Goal: Find specific page/section

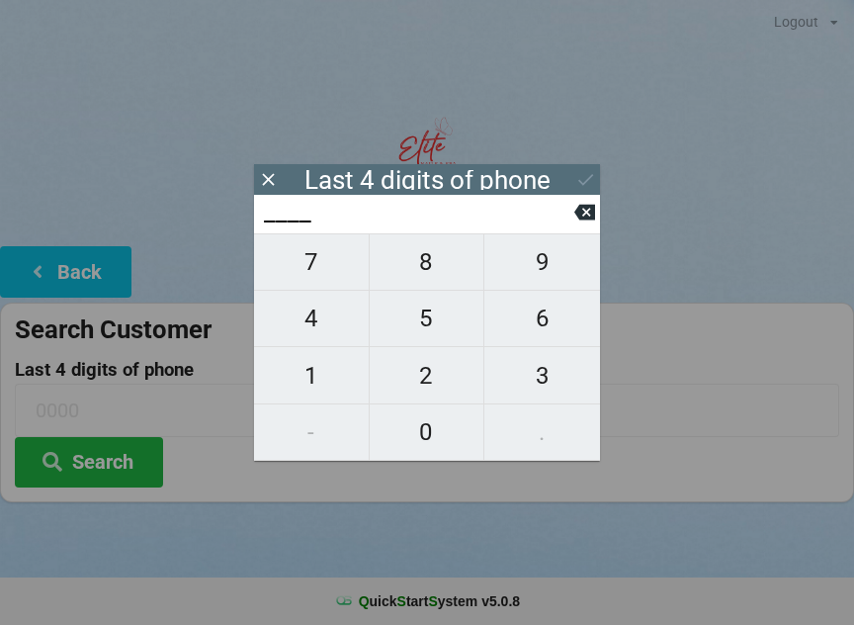
click at [535, 373] on span "3" at bounding box center [542, 376] width 116 height 42
type input "3___"
click at [312, 279] on span "7" at bounding box center [311, 262] width 115 height 42
type input "37__"
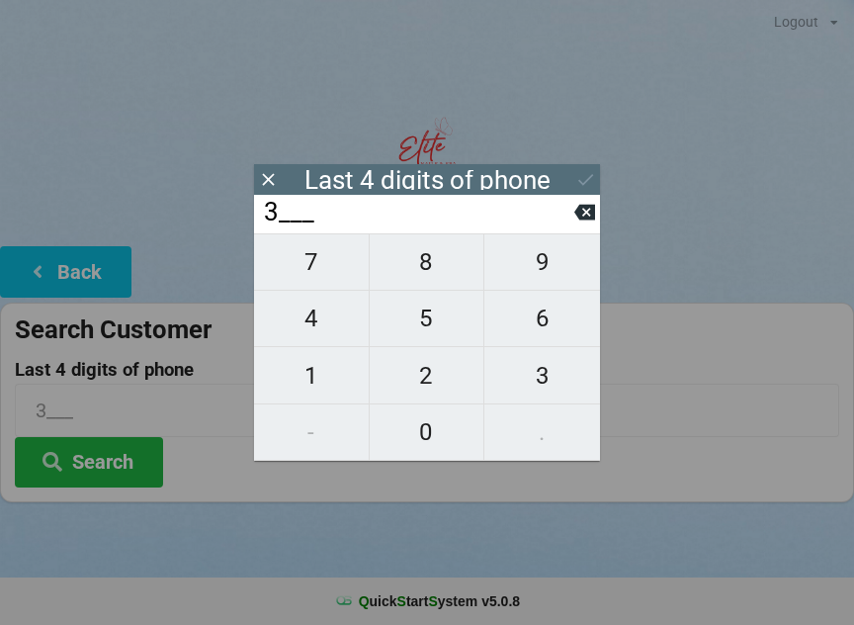
type input "37__"
click at [320, 380] on span "1" at bounding box center [311, 376] width 115 height 42
type input "371_"
click at [410, 327] on span "5" at bounding box center [427, 318] width 115 height 42
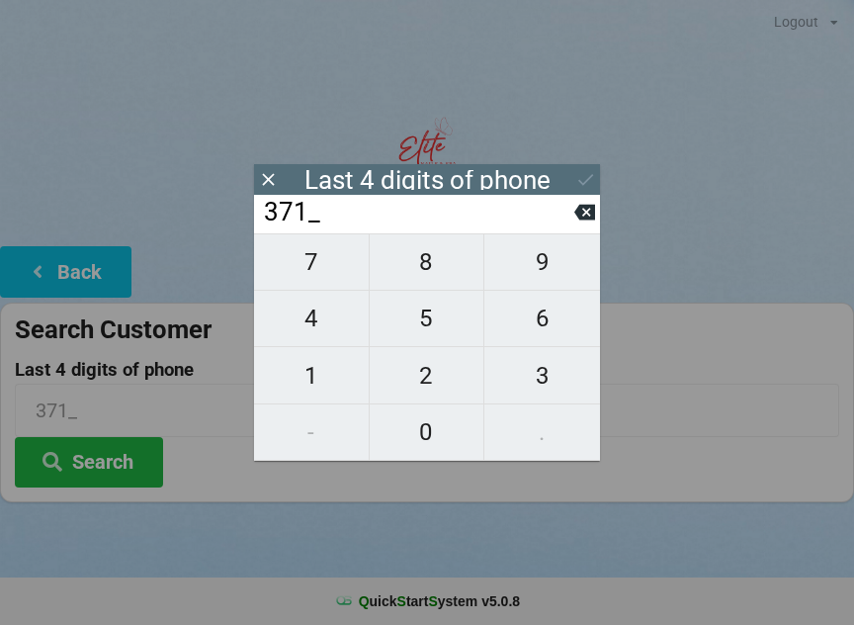
type input "3715"
click at [590, 188] on icon at bounding box center [585, 179] width 21 height 21
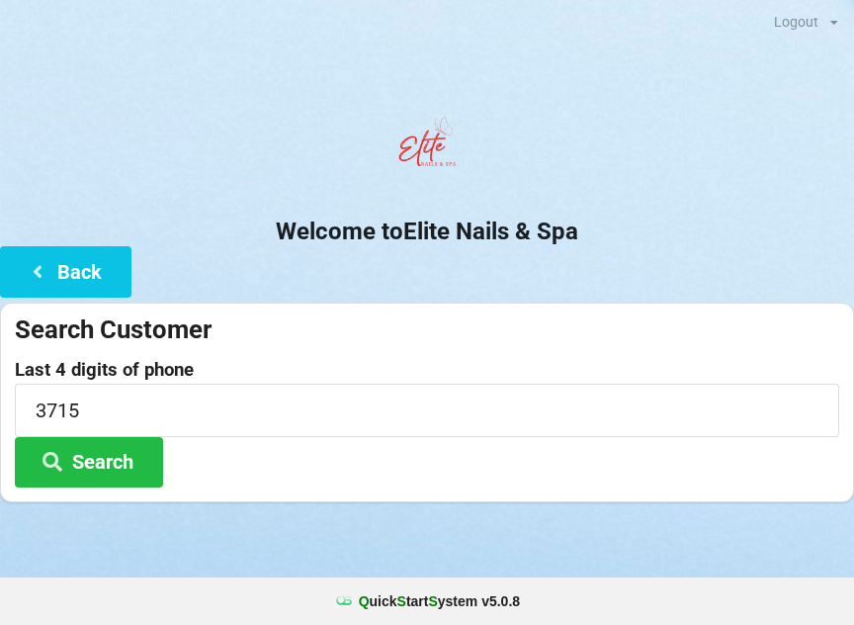
click at [124, 454] on button "Search" at bounding box center [89, 462] width 148 height 50
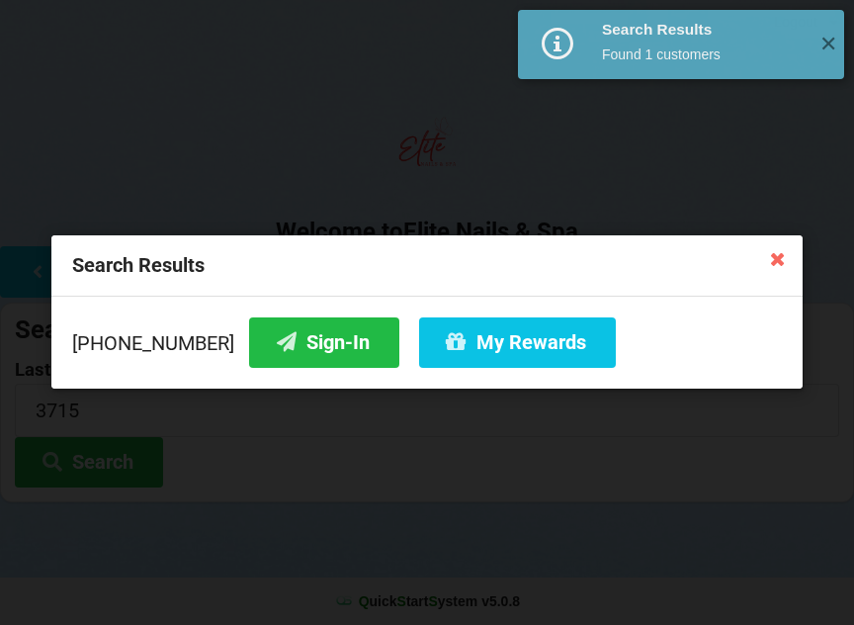
click at [312, 336] on button "Sign-In" at bounding box center [324, 342] width 150 height 50
